Goal: Book appointment/travel/reservation

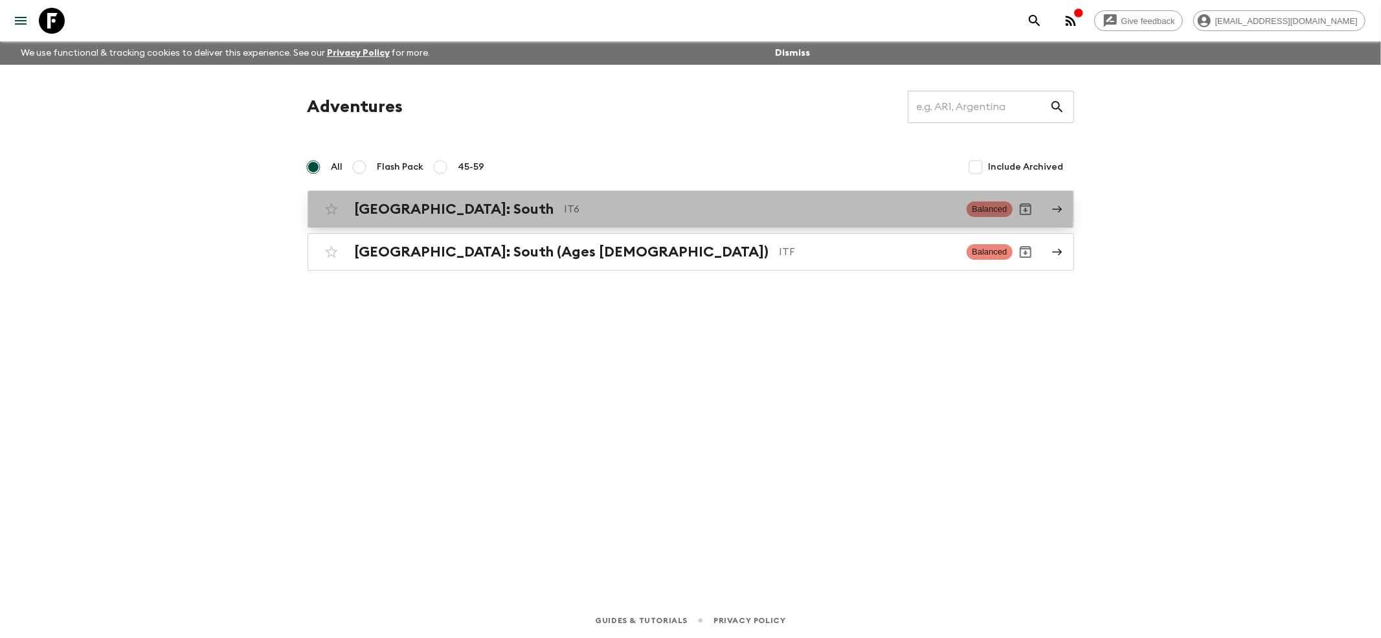
click at [390, 206] on h2 "[GEOGRAPHIC_DATA]: South" at bounding box center [454, 209] width 199 height 17
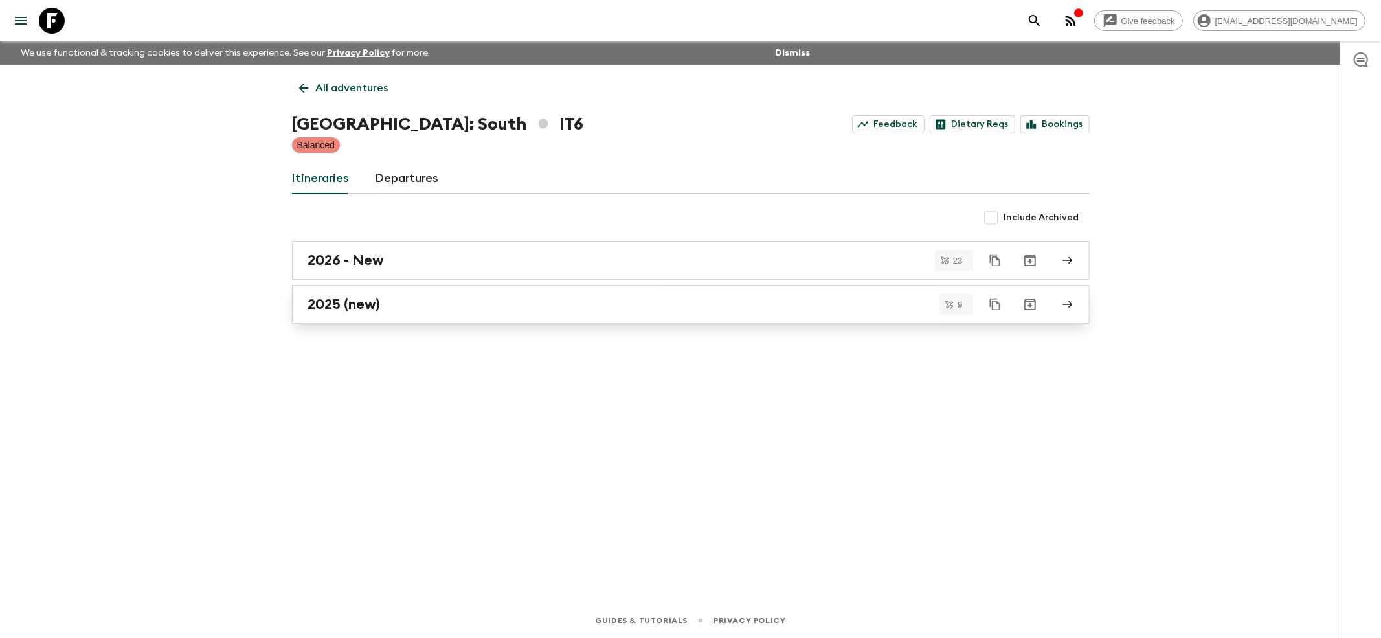
click at [341, 293] on link "2025 (new)" at bounding box center [691, 304] width 798 height 39
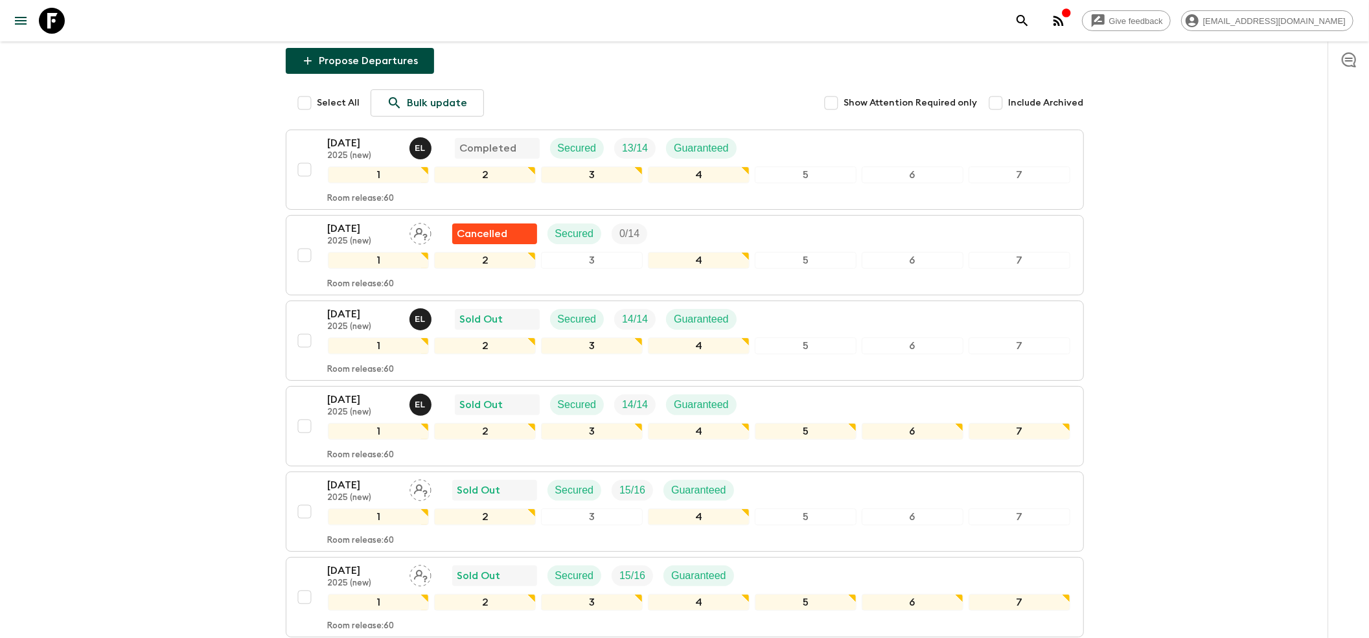
scroll to position [259, 0]
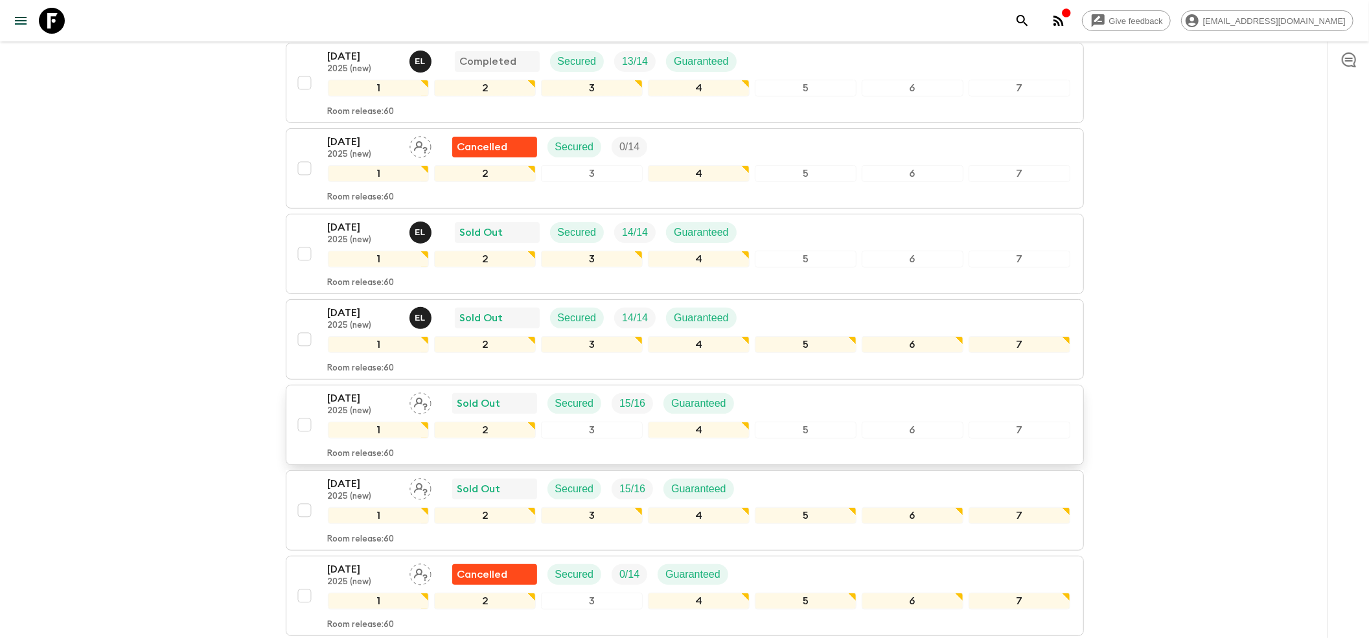
click at [371, 406] on p "2025 (new)" at bounding box center [363, 411] width 71 height 10
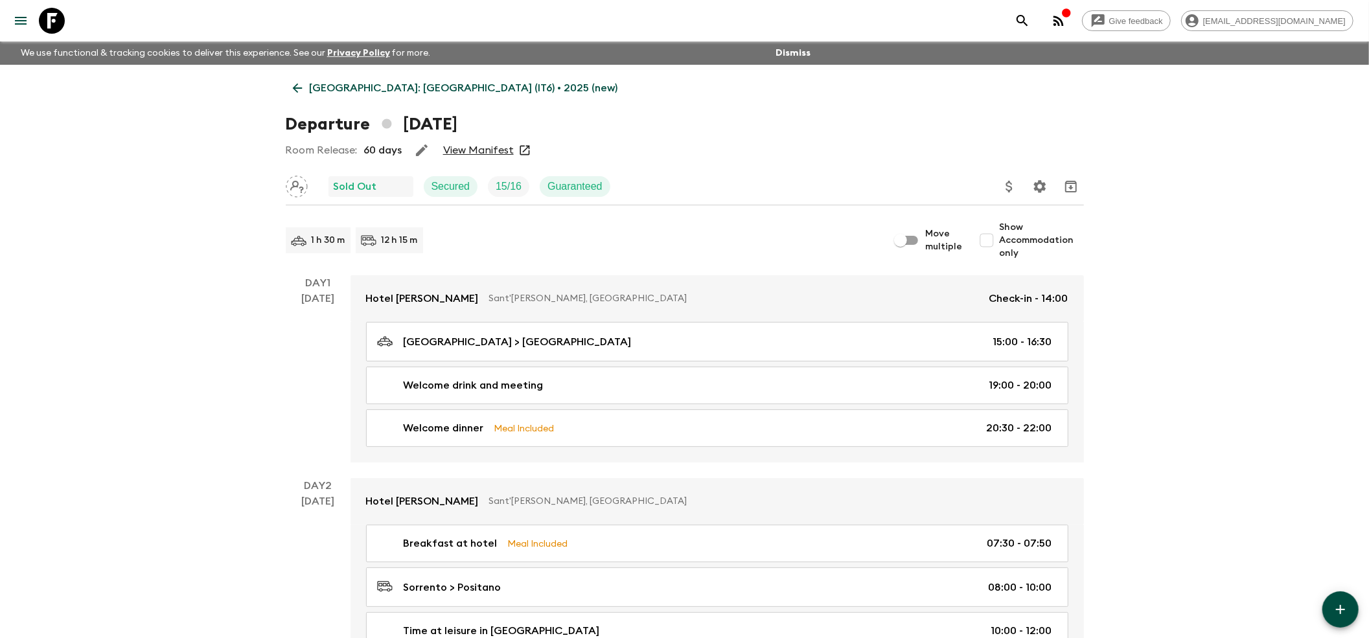
click at [477, 144] on link "View Manifest" at bounding box center [478, 150] width 71 height 13
click at [291, 93] on icon at bounding box center [297, 88] width 14 height 14
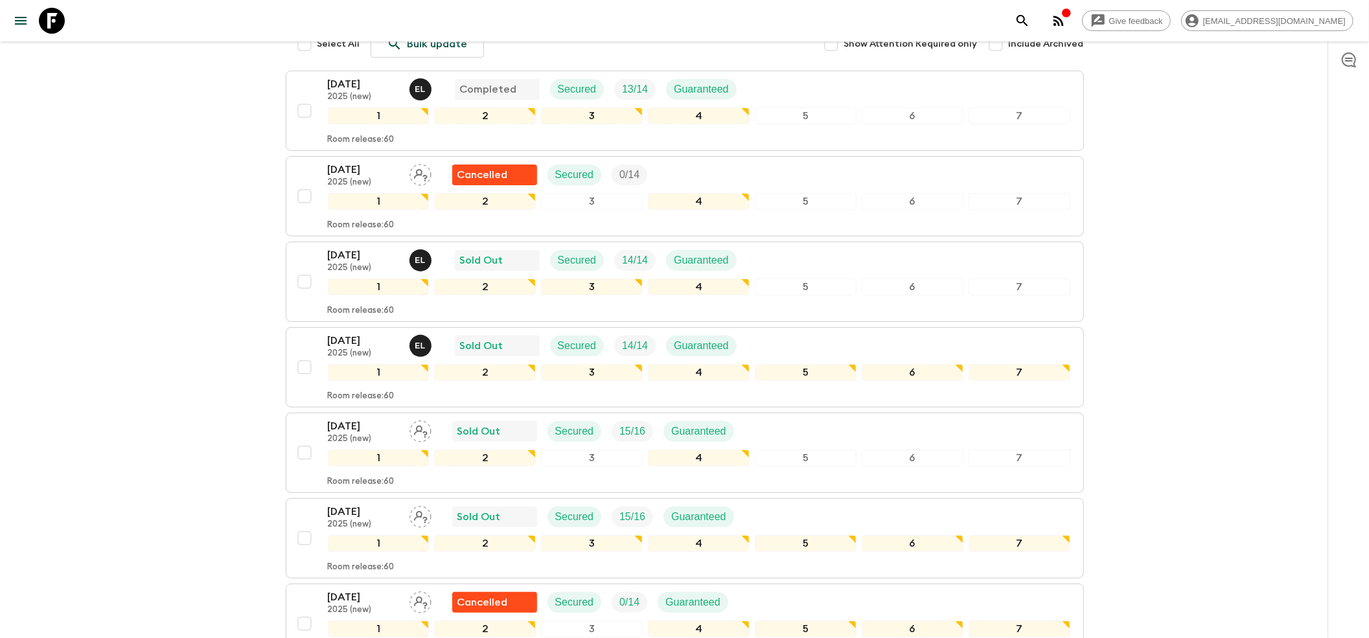
scroll to position [259, 0]
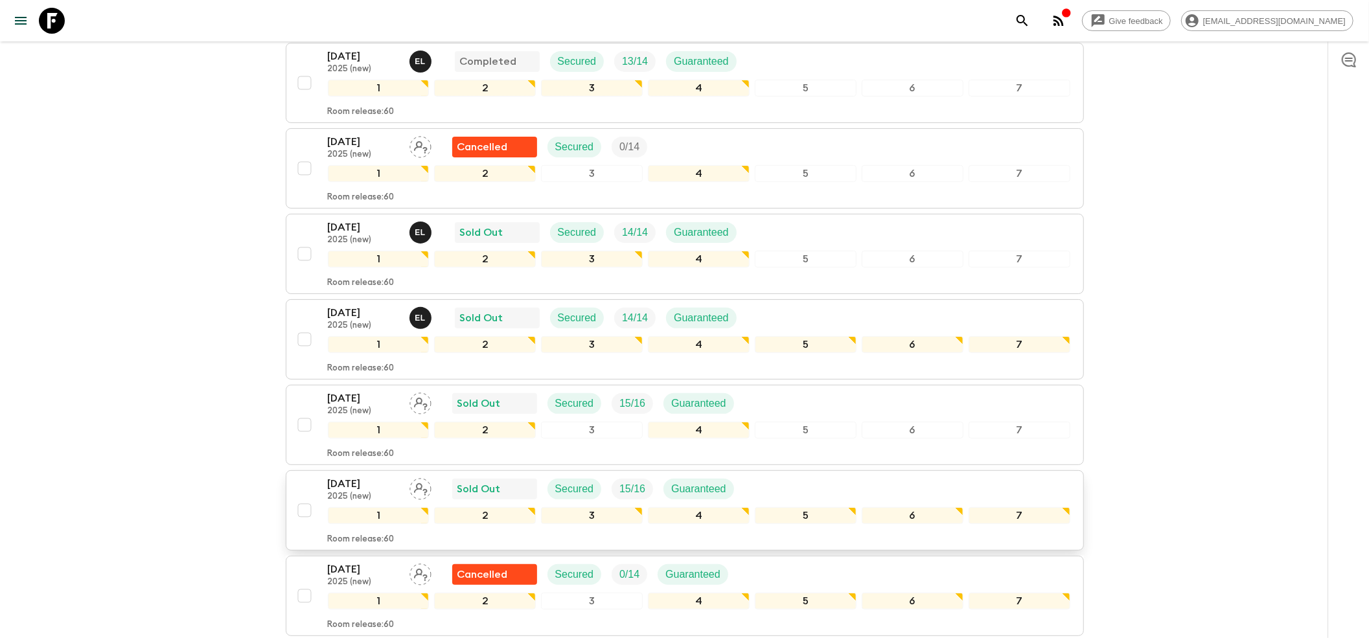
click at [346, 492] on p "2025 (new)" at bounding box center [363, 497] width 71 height 10
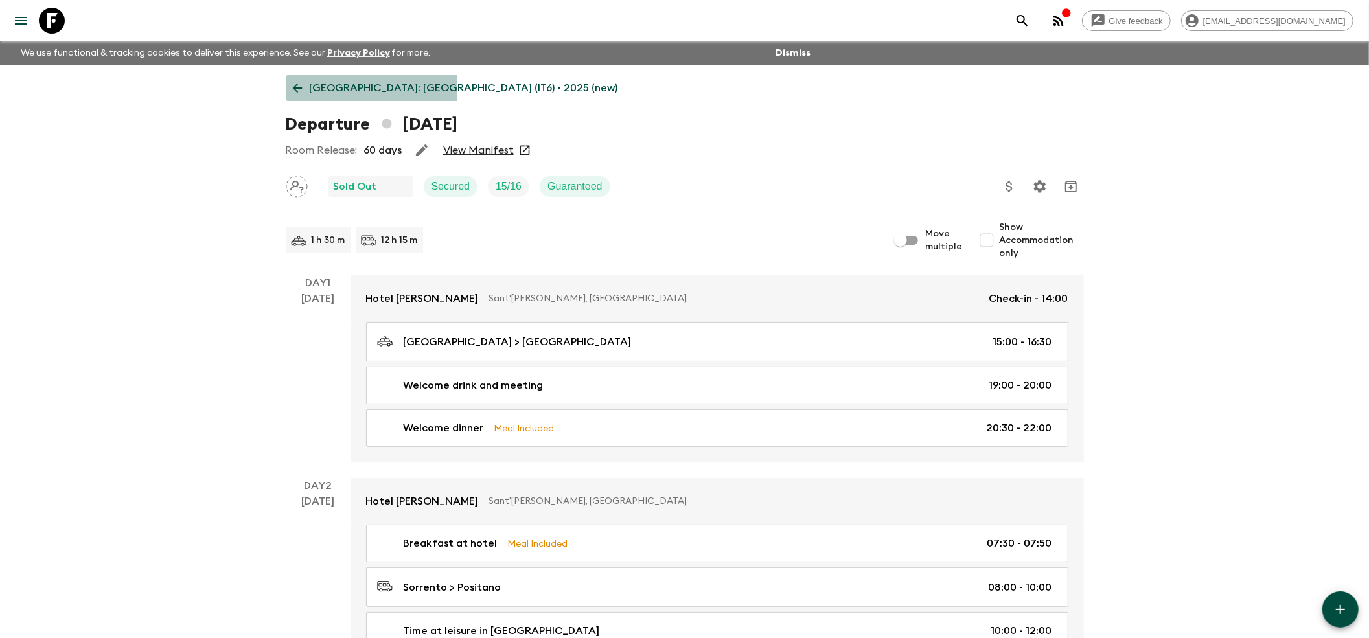
click at [291, 89] on icon at bounding box center [297, 88] width 14 height 14
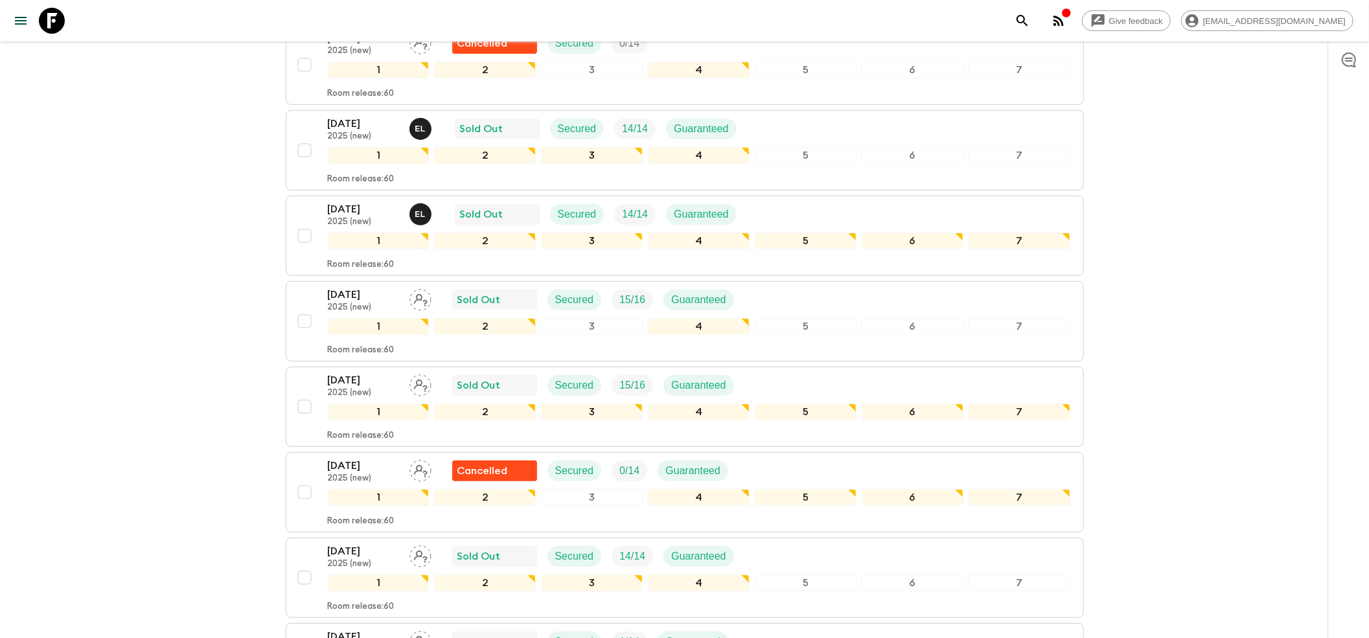
scroll to position [518, 0]
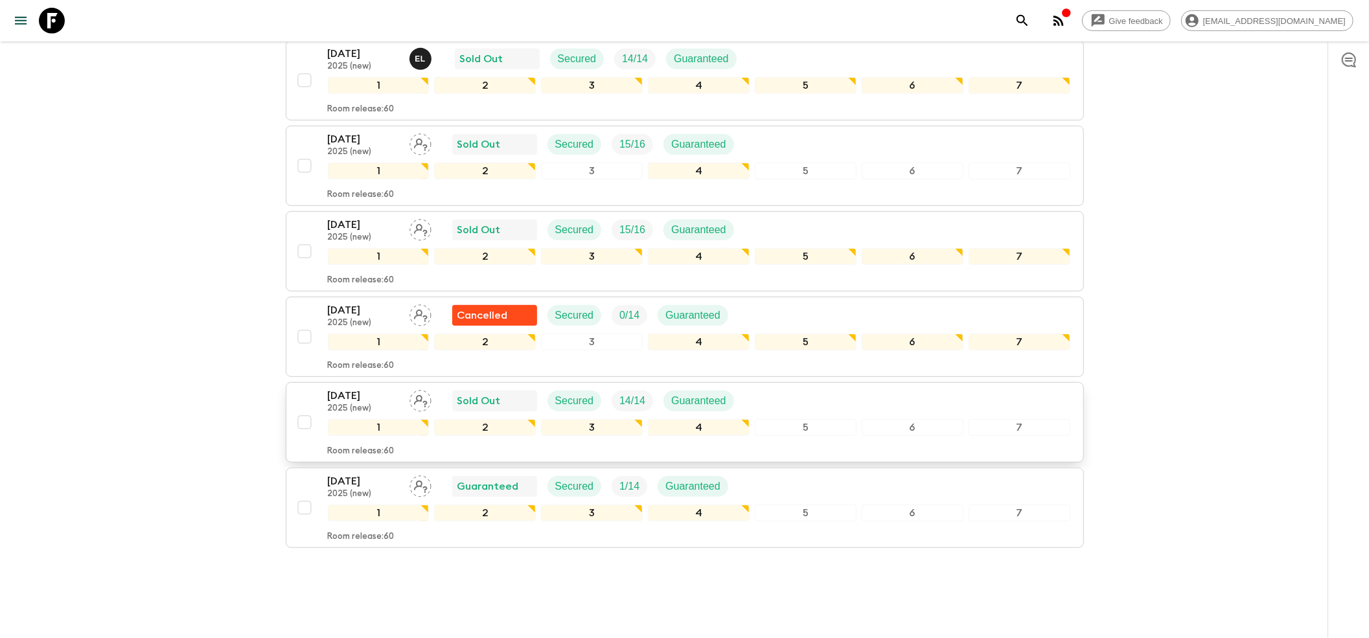
click at [353, 404] on p "2025 (new)" at bounding box center [363, 409] width 71 height 10
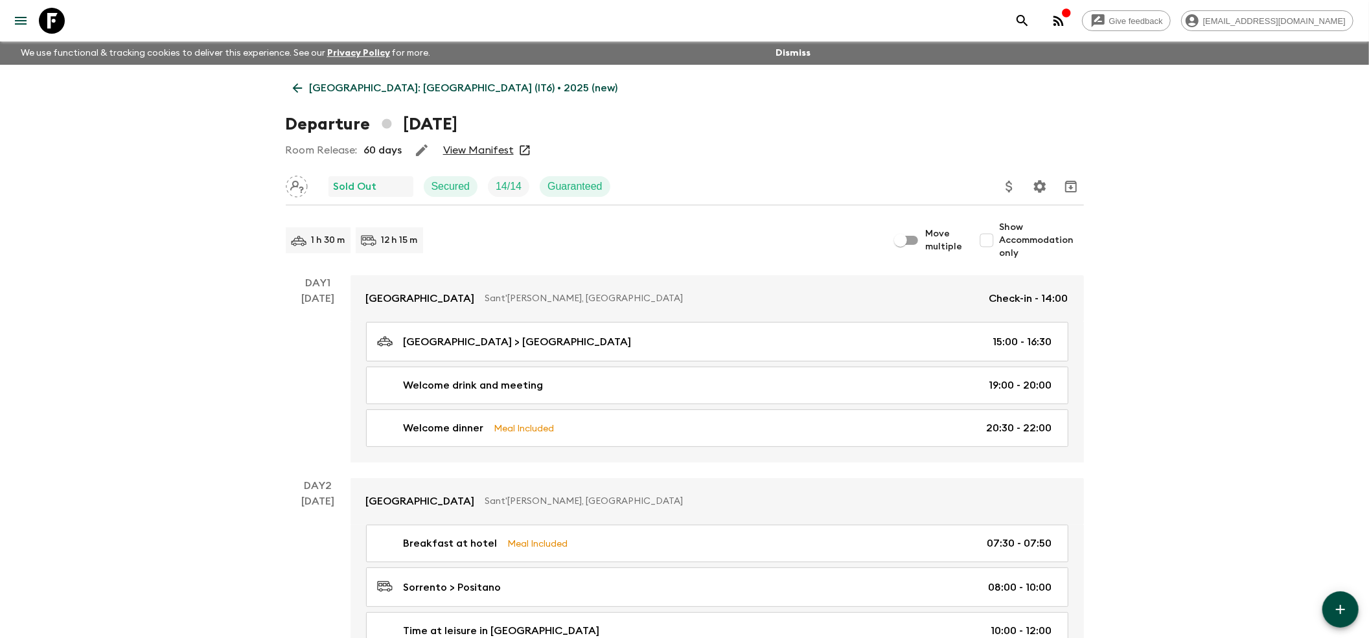
click at [488, 150] on link "View Manifest" at bounding box center [478, 150] width 71 height 13
